Goal: Transaction & Acquisition: Subscribe to service/newsletter

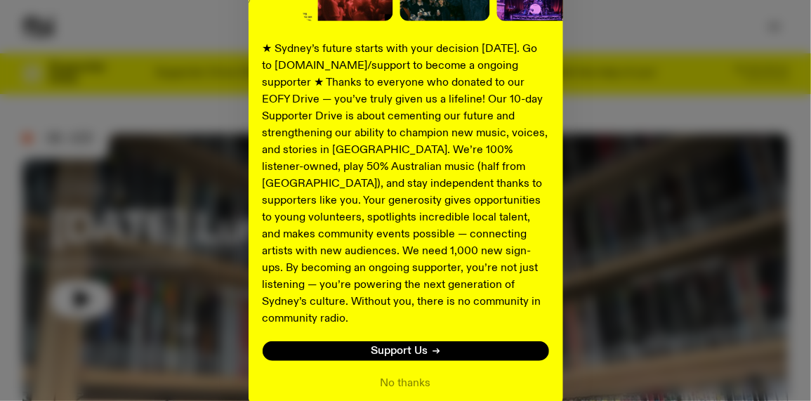
scroll to position [294, 0]
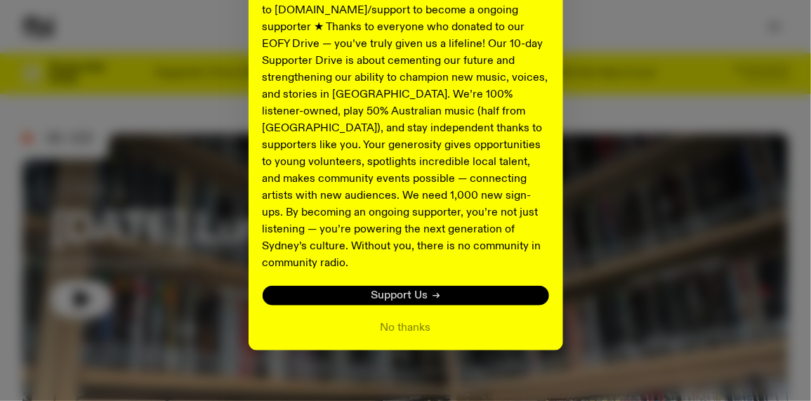
click at [398, 291] on span "Support Us" at bounding box center [399, 296] width 57 height 11
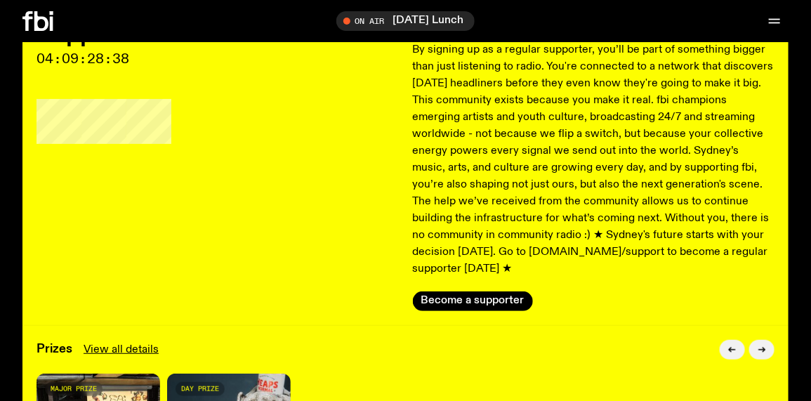
scroll to position [310, 0]
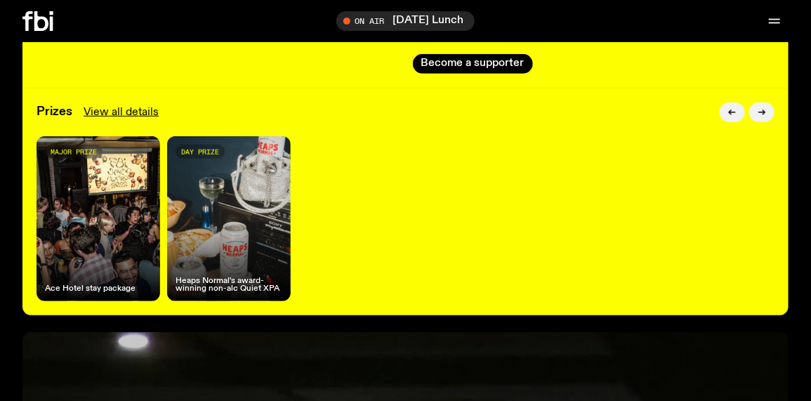
click at [218, 277] on h4 "Heaps Normal's award-winning non-alc Quiet XPA" at bounding box center [229, 284] width 107 height 15
click at [112, 104] on link "View all details" at bounding box center [121, 112] width 75 height 17
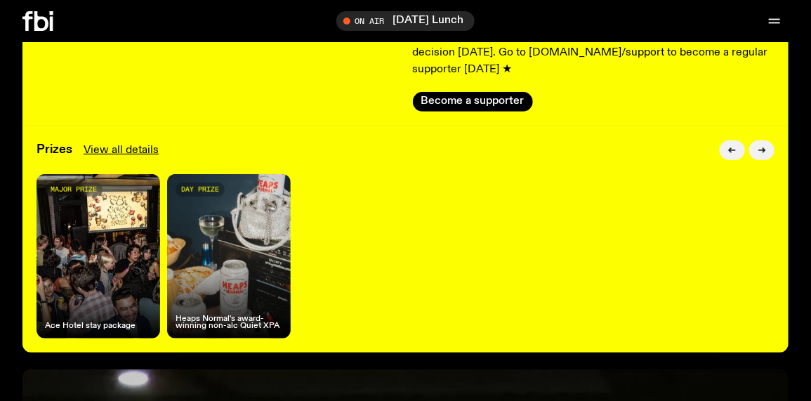
scroll to position [263, 0]
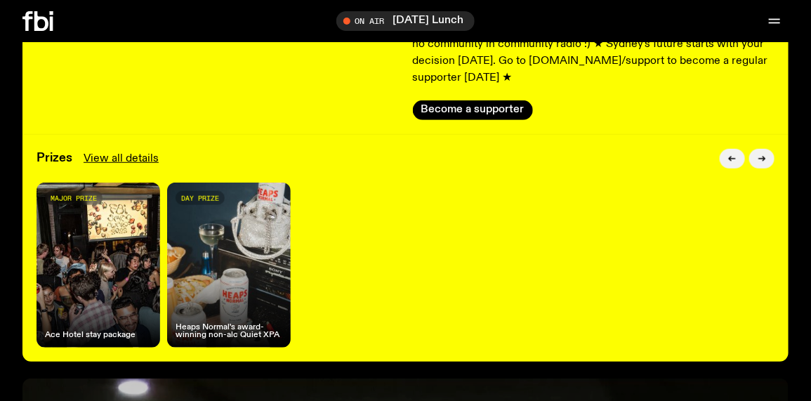
click at [77, 190] on div "major prize Ace Hotel stay package" at bounding box center [99, 265] width 124 height 165
click at [78, 322] on div "major prize Ace Hotel stay package" at bounding box center [99, 265] width 124 height 165
click at [231, 300] on div "day prize Heaps Normal's award-winning non-alc Quiet XPA" at bounding box center [229, 265] width 124 height 165
click at [753, 149] on button "button" at bounding box center [761, 159] width 25 height 20
click at [723, 149] on button "button" at bounding box center [732, 159] width 25 height 20
